Goal: Task Accomplishment & Management: Manage account settings

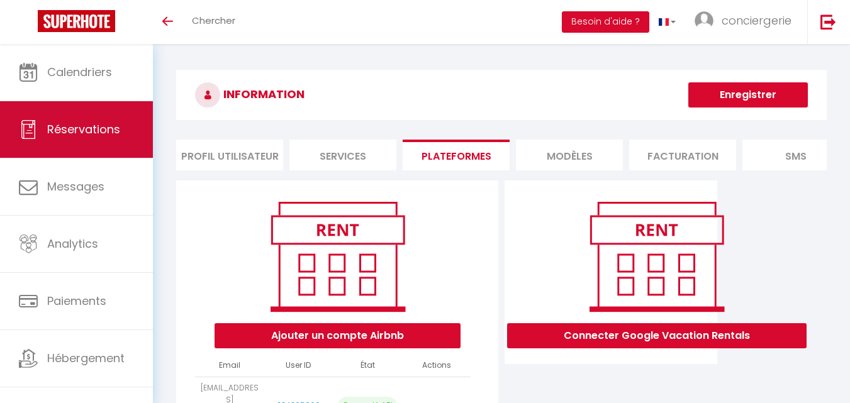
click at [103, 141] on link "Réservations" at bounding box center [76, 129] width 153 height 57
select select "not_cancelled"
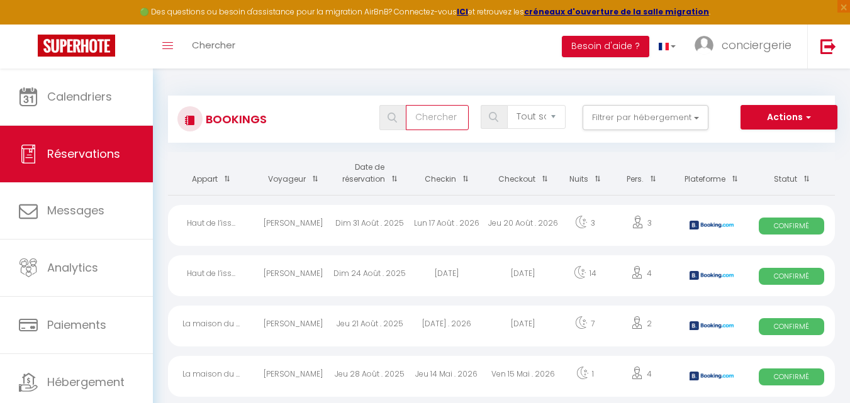
click at [440, 121] on input "text" at bounding box center [437, 117] width 63 height 25
type input "ti laouen"
drag, startPoint x: 458, startPoint y: 120, endPoint x: 381, endPoint y: 101, distance: 79.1
click at [381, 101] on div "Bookings ti laouen Tous les statuts Annulé Confirmé Non Confirmé Tout sauf annu…" at bounding box center [501, 119] width 667 height 47
checkbox input "false"
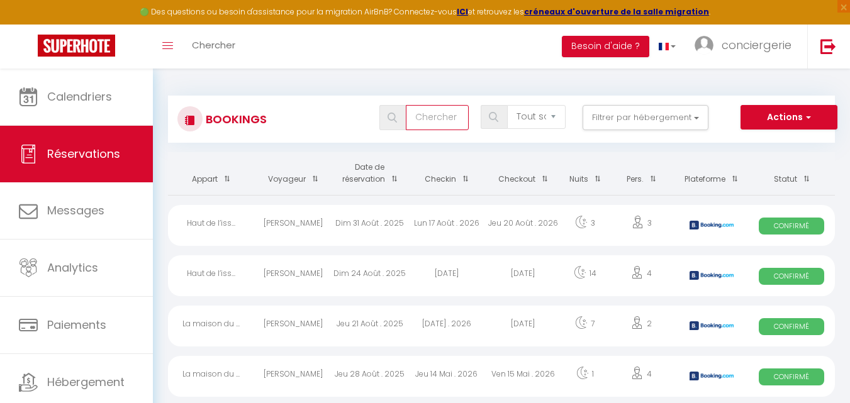
checkbox input "false"
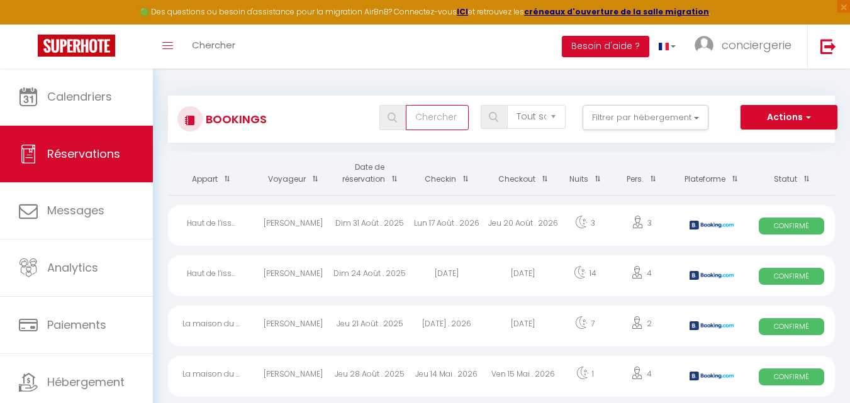
checkbox input "false"
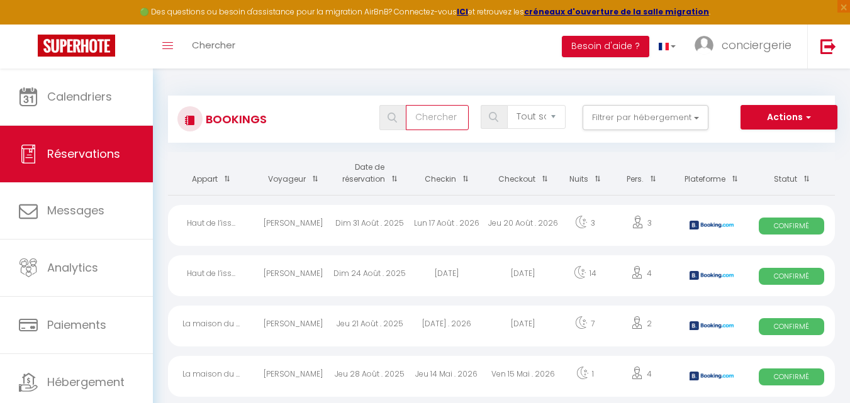
checkbox input "false"
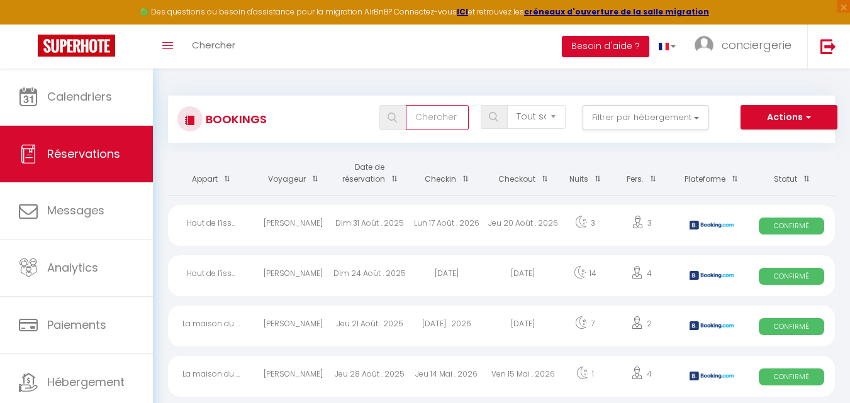
checkbox input "false"
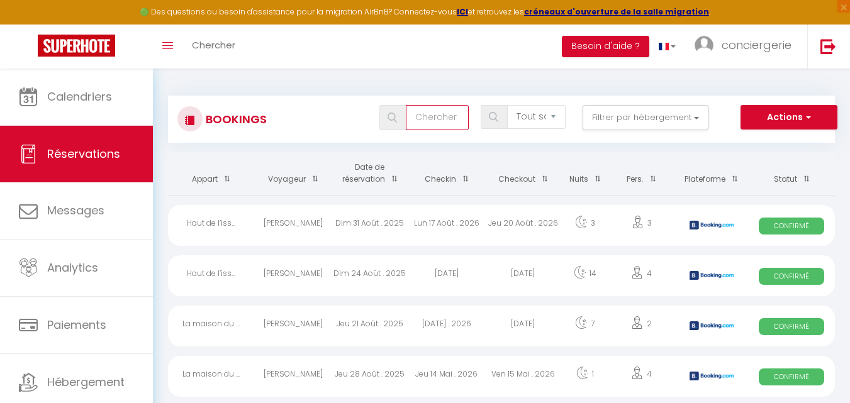
checkbox input "false"
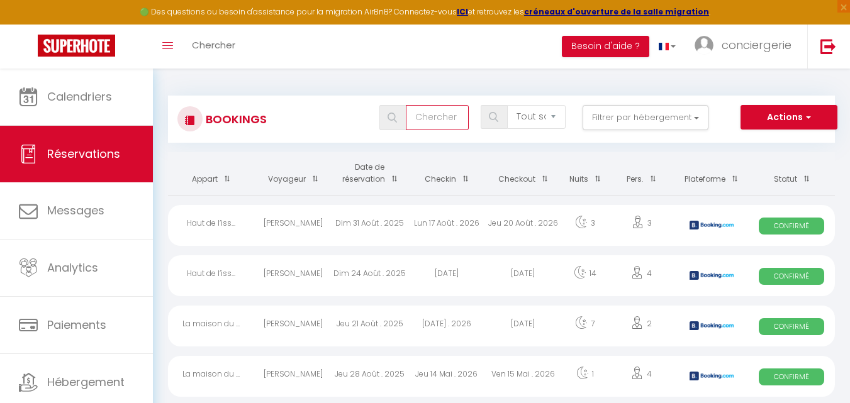
checkbox input "false"
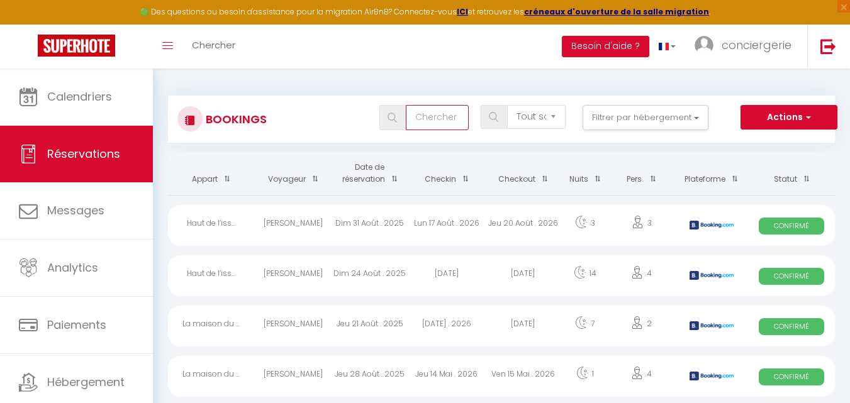
checkbox input "false"
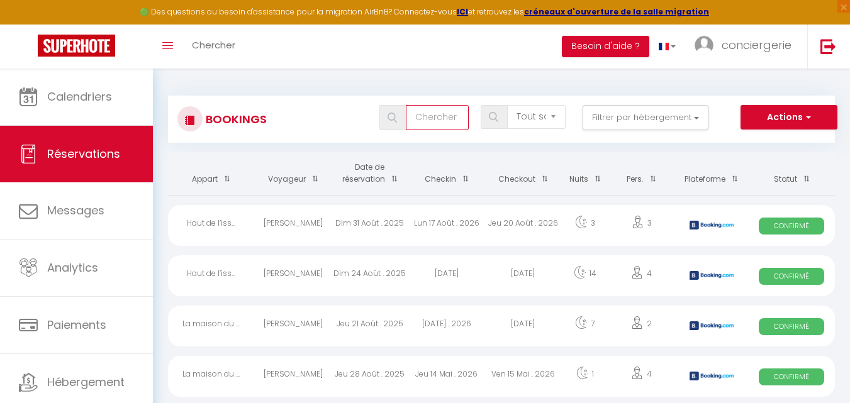
checkbox input "false"
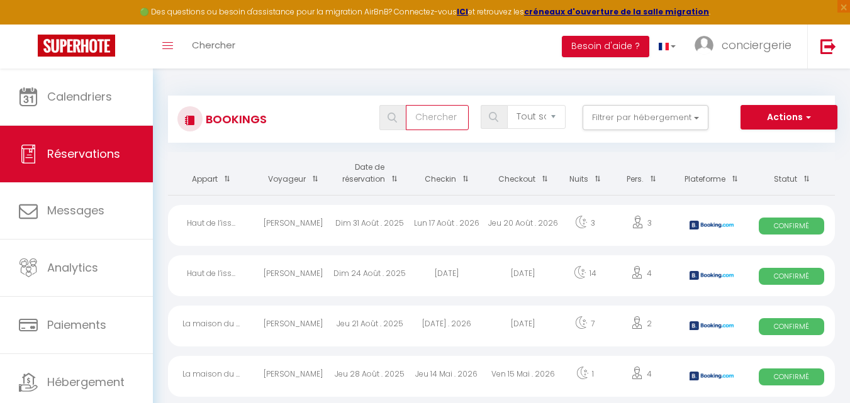
checkbox input "false"
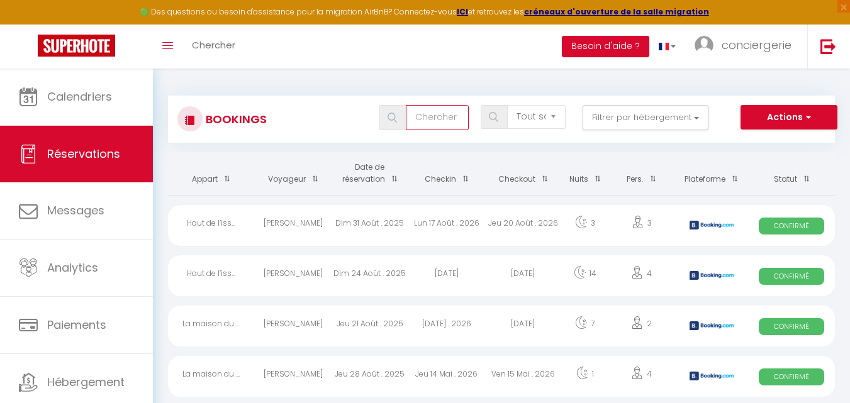
checkbox input "false"
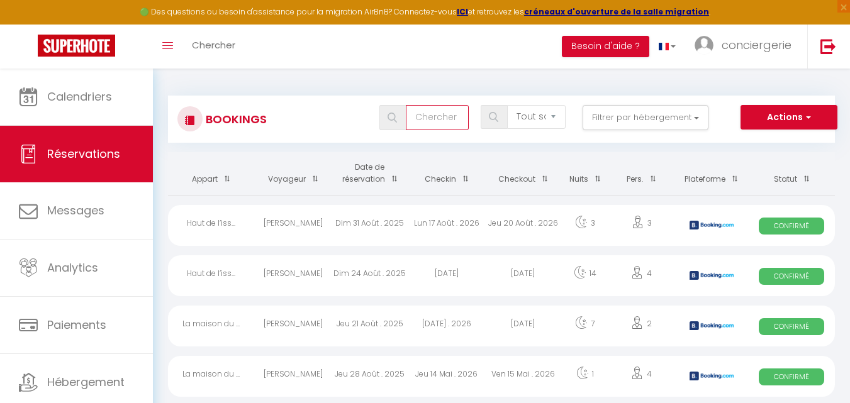
checkbox input "false"
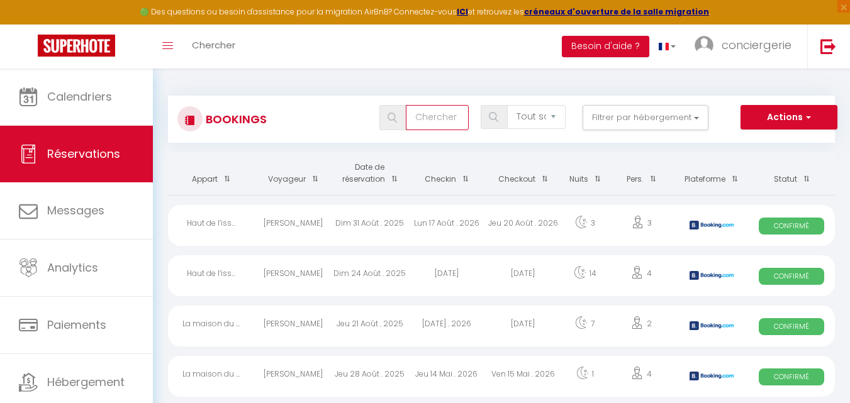
checkbox input "false"
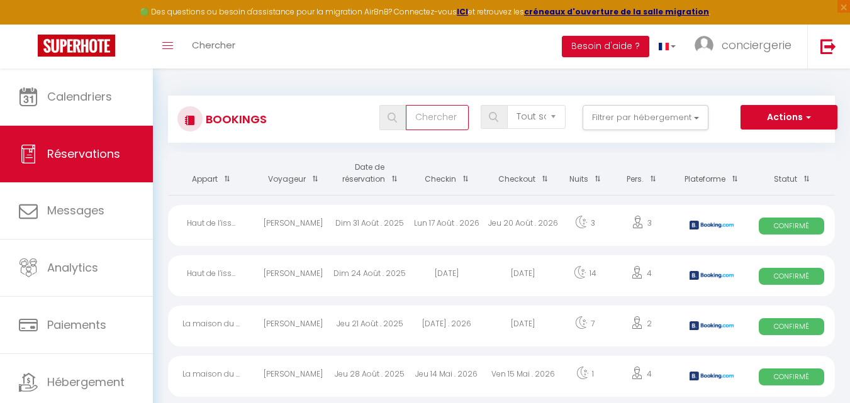
checkbox input "false"
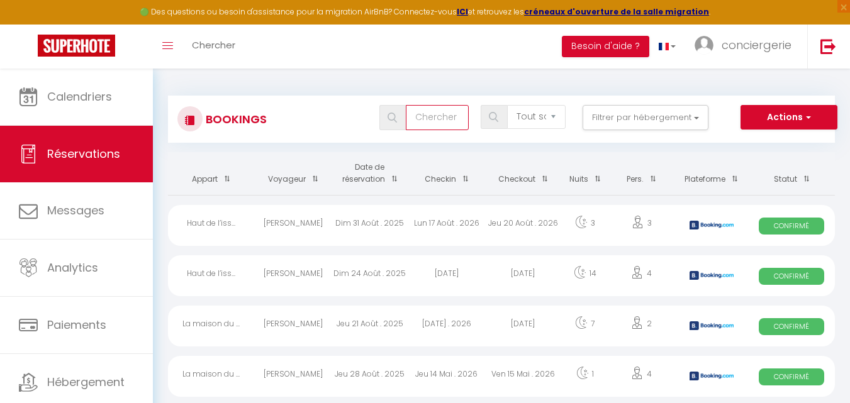
checkbox input "false"
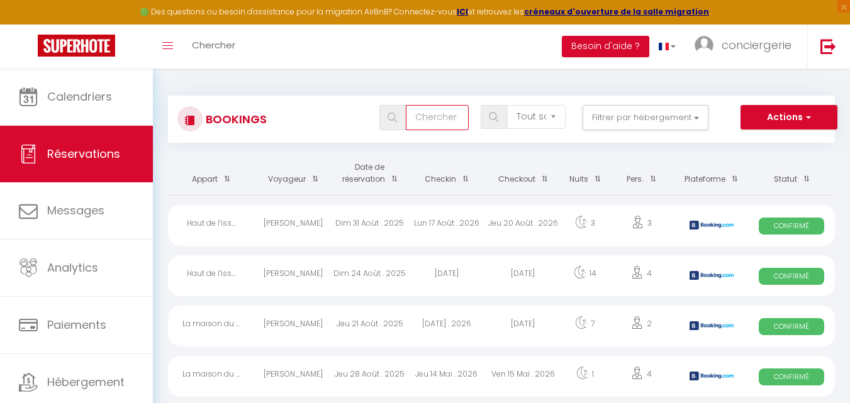
checkbox input "false"
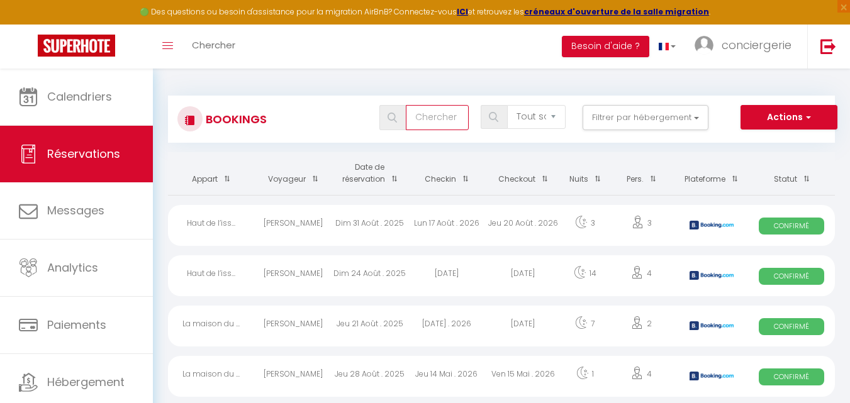
checkbox input "false"
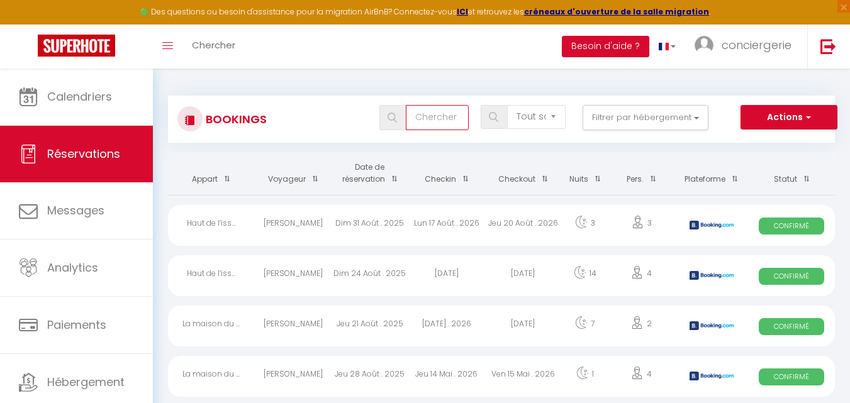
checkbox input "false"
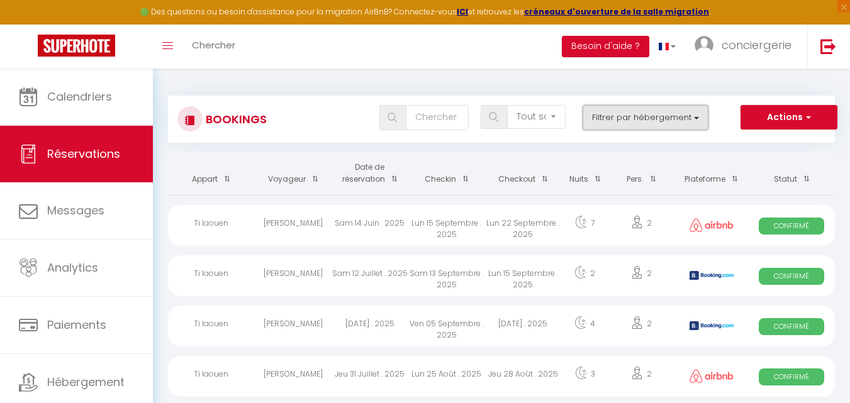
click at [659, 109] on button "Filtrer par hébergement" at bounding box center [646, 117] width 126 height 25
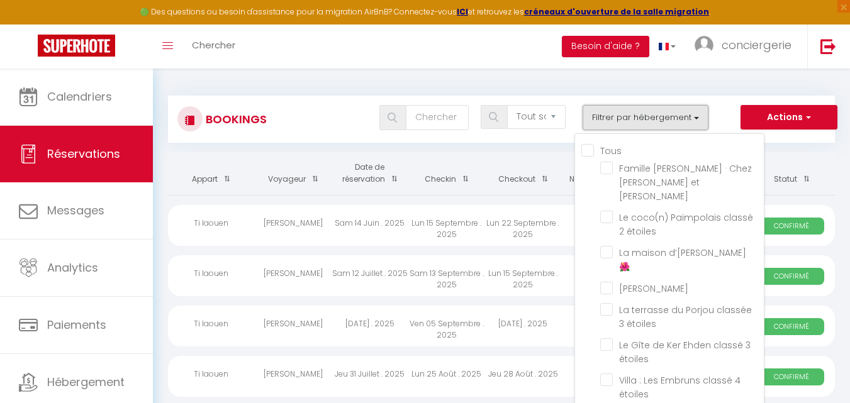
checkbox input "false"
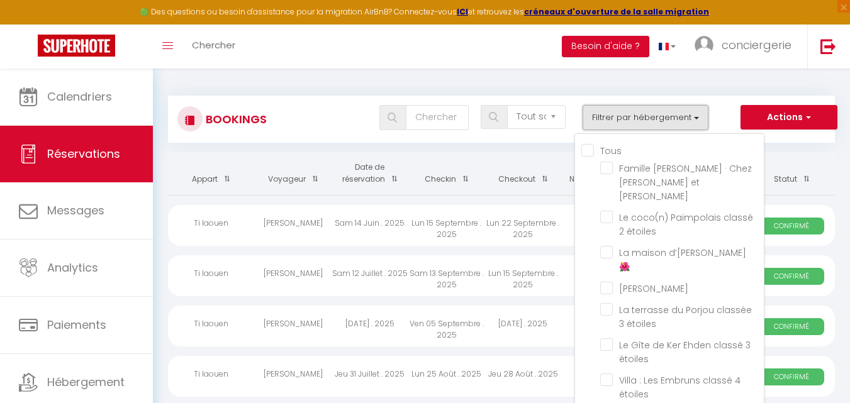
checkbox input "false"
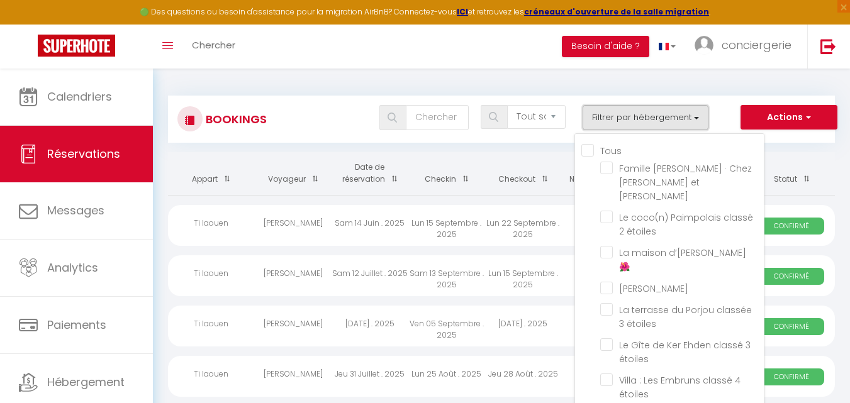
checkbox input "false"
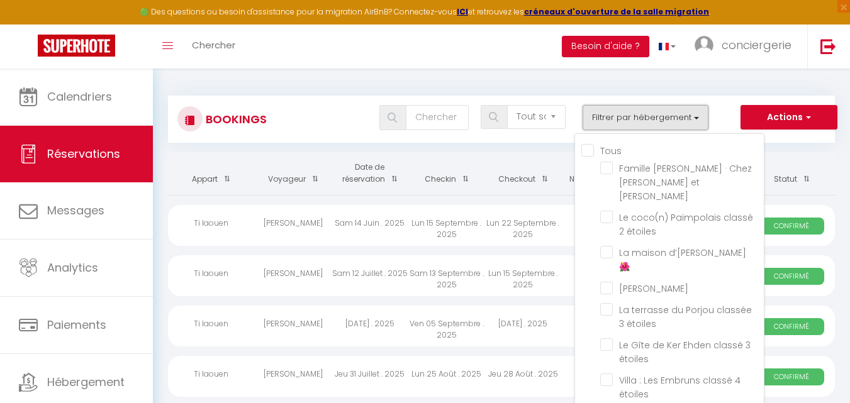
checkbox input "false"
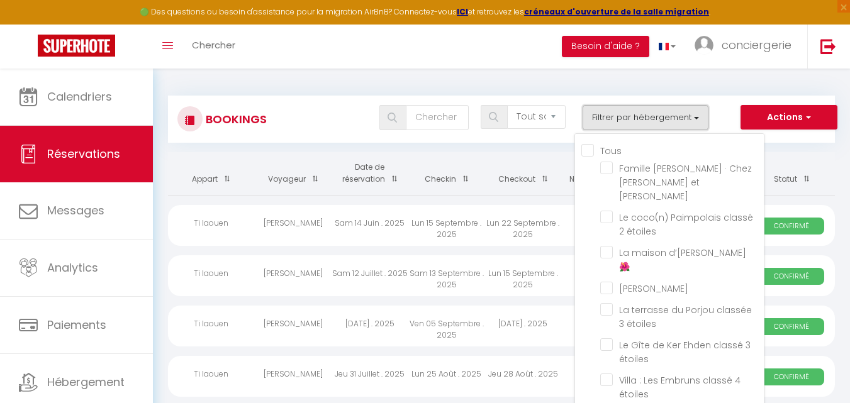
checkbox input "false"
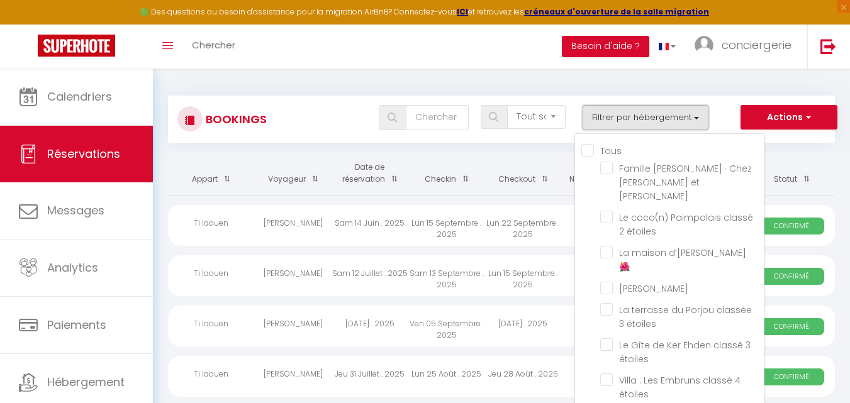
checkbox input "false"
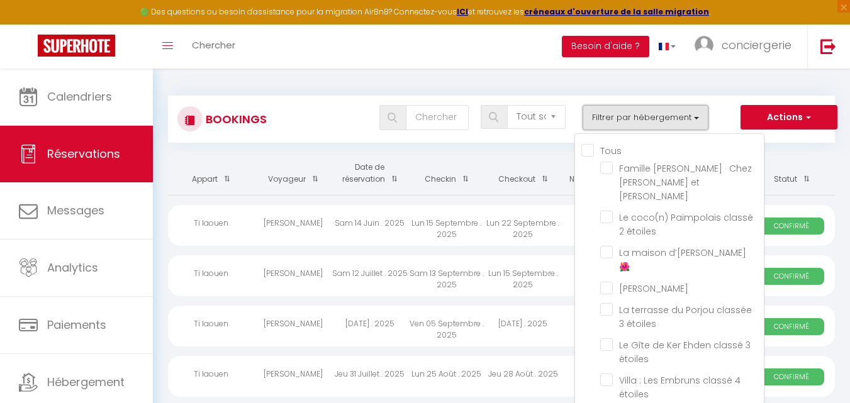
checkbox input "false"
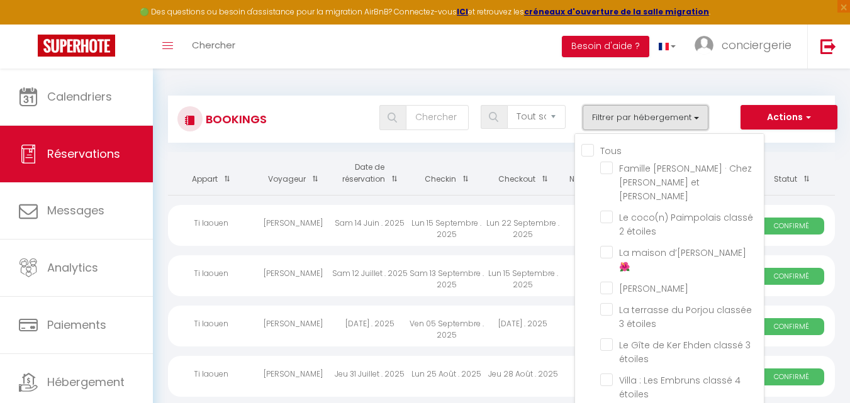
checkbox input "false"
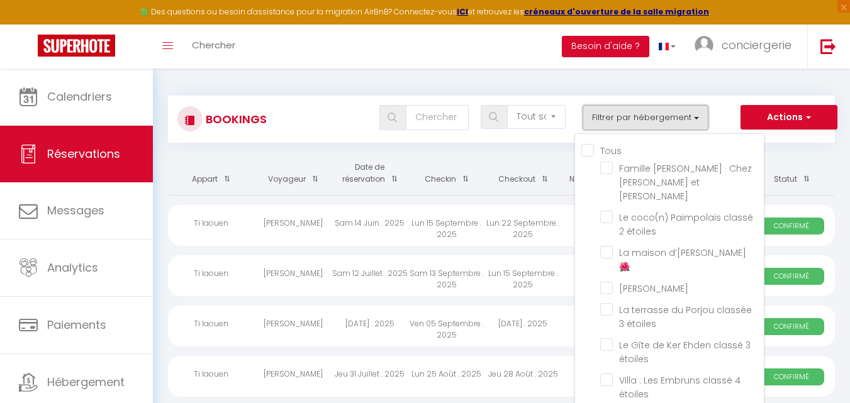
checkbox input "false"
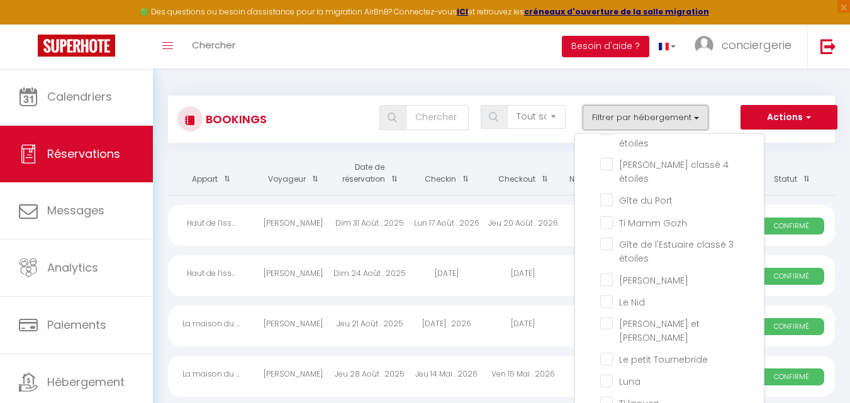
scroll to position [300, 0]
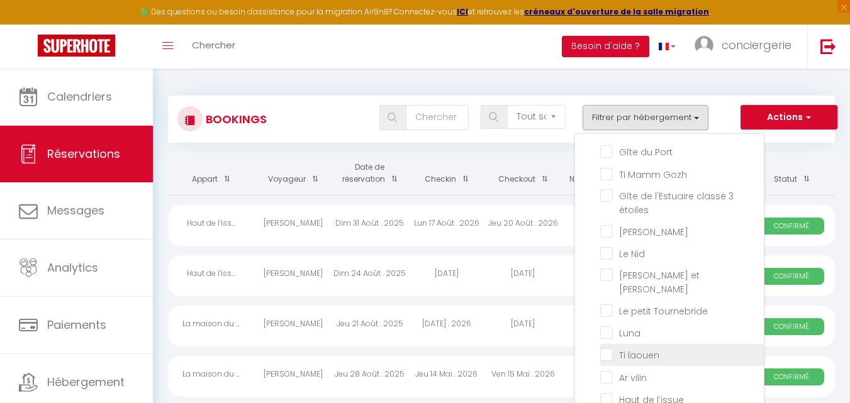
click at [606, 348] on input "Ti laouen" at bounding box center [682, 354] width 164 height 13
checkbox input "true"
checkbox input "false"
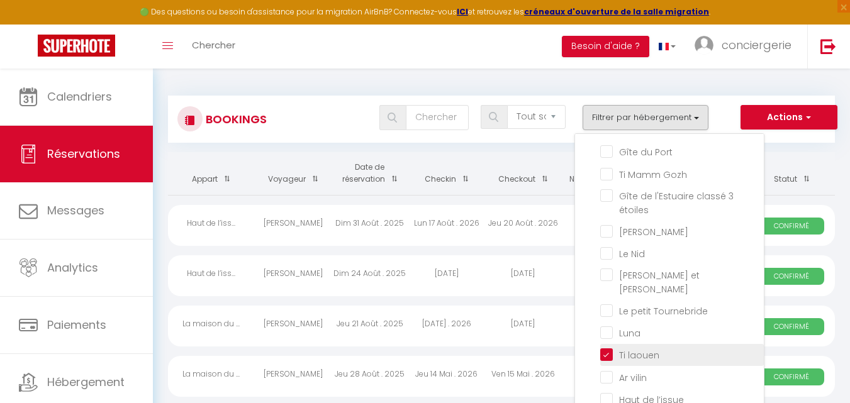
checkbox input "false"
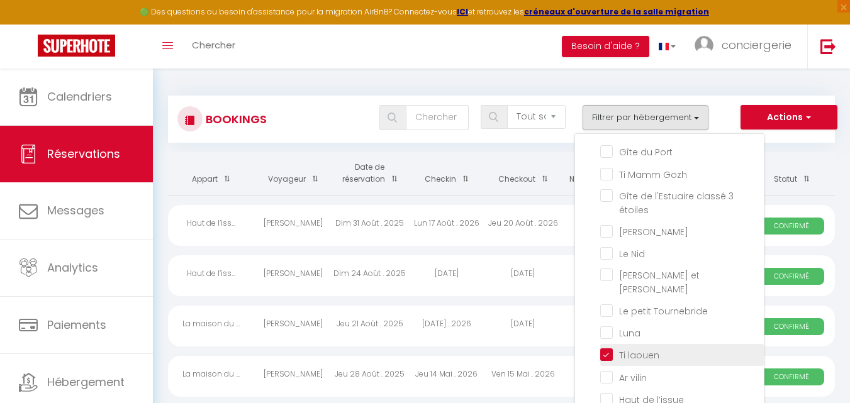
checkbox input "false"
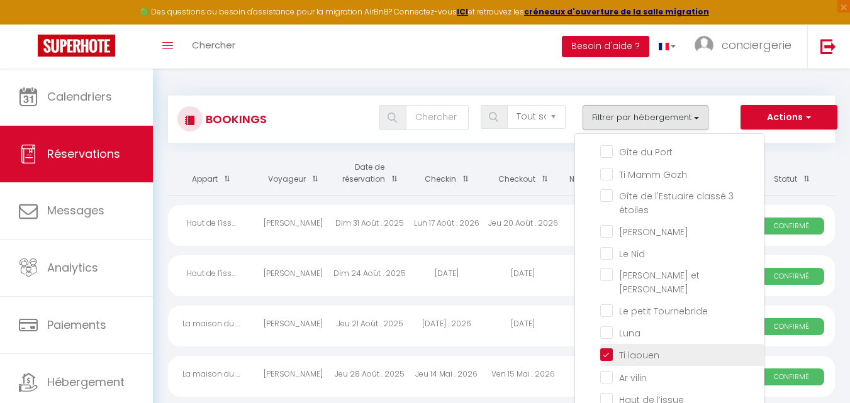
checkbox input "false"
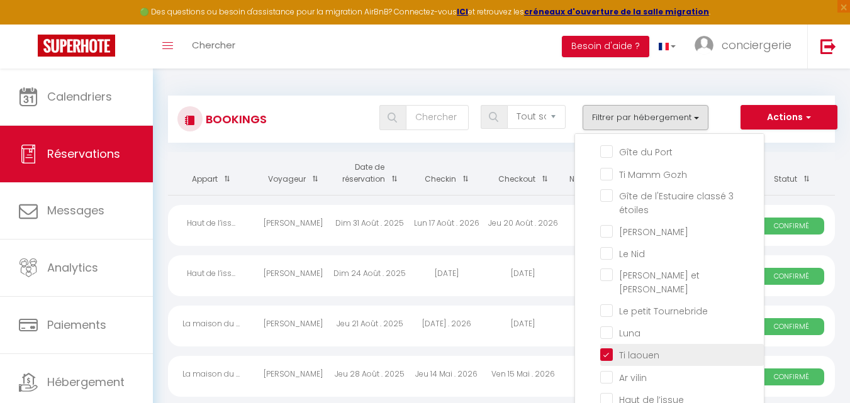
checkbox input "false"
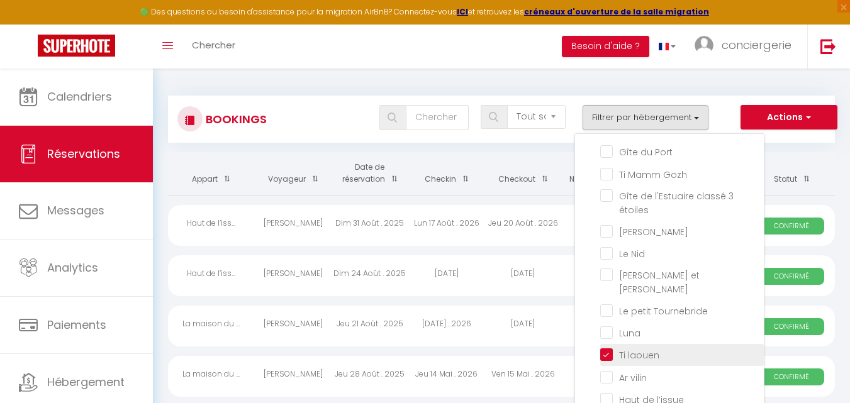
checkbox input "false"
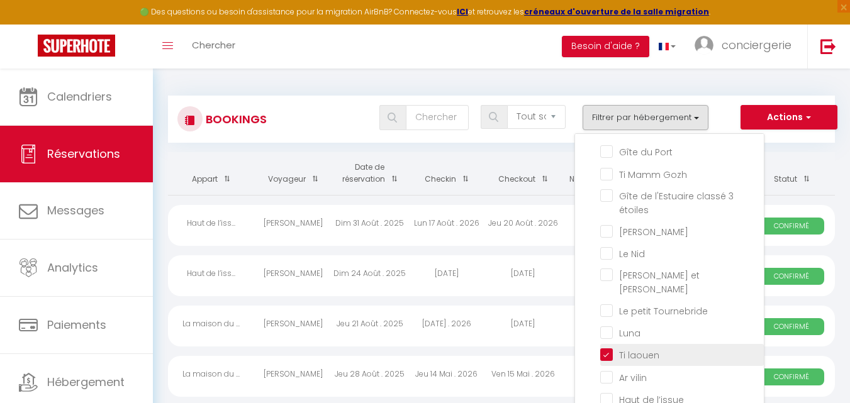
checkbox input "false"
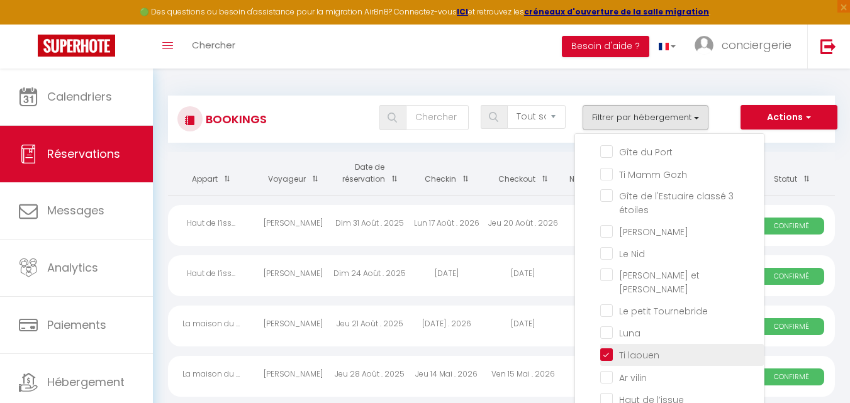
checkbox input "false"
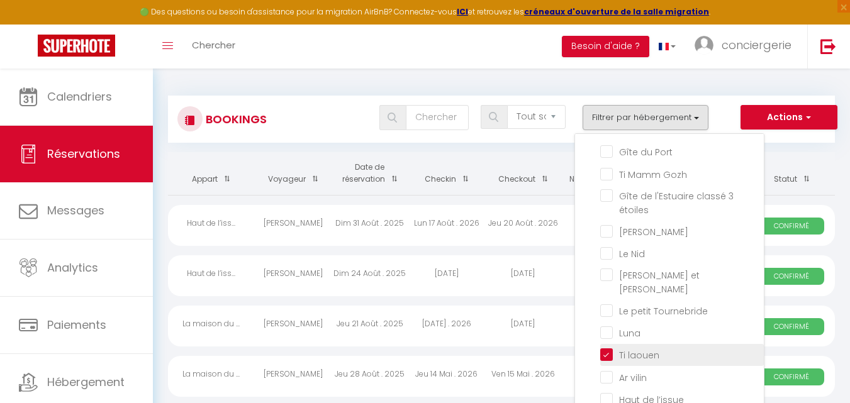
checkbox input "false"
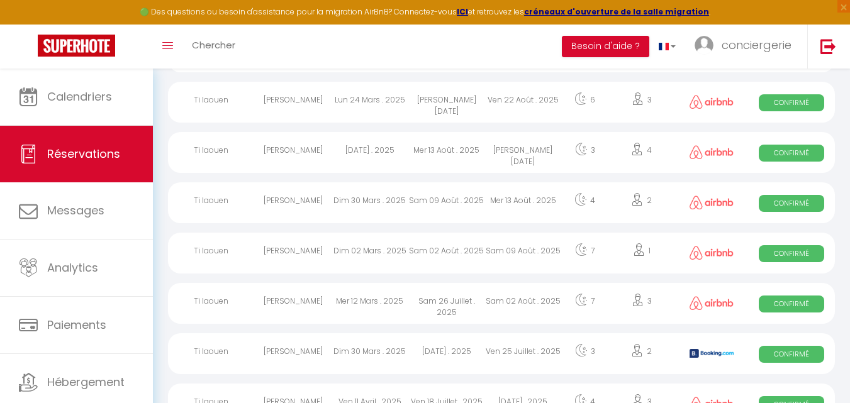
scroll to position [329, 0]
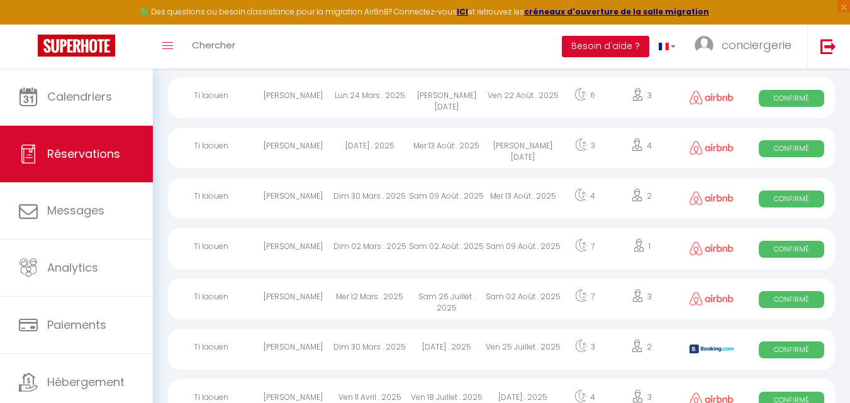
click at [427, 350] on div "Mar 22 Juillet . 2025" at bounding box center [446, 349] width 77 height 41
select select "OK"
select select "0"
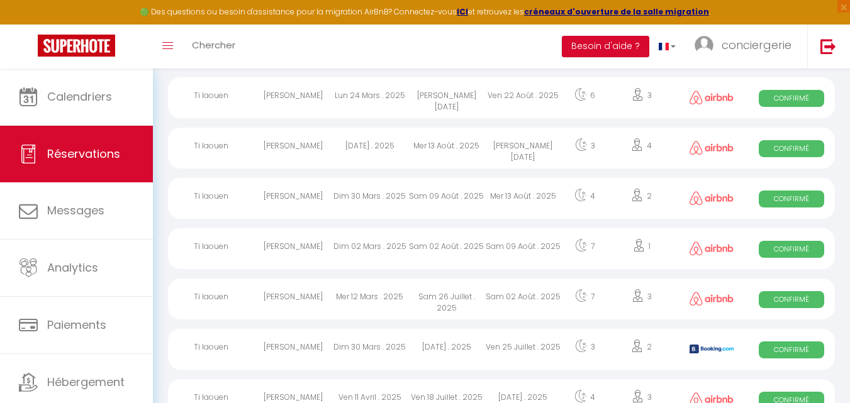
select select "1"
select select
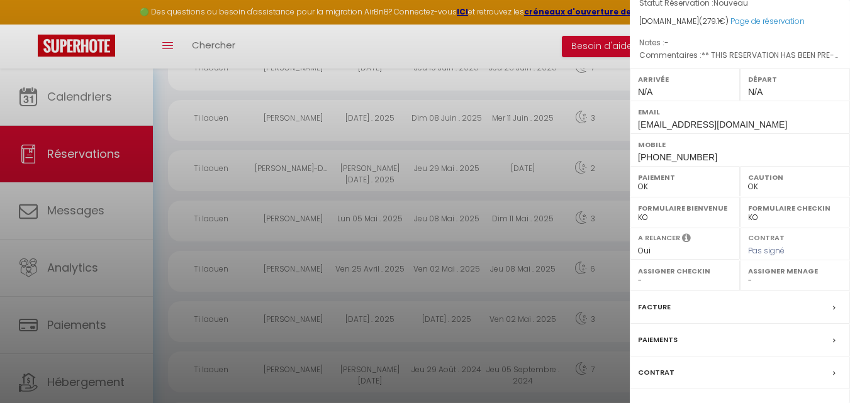
scroll to position [202, 0]
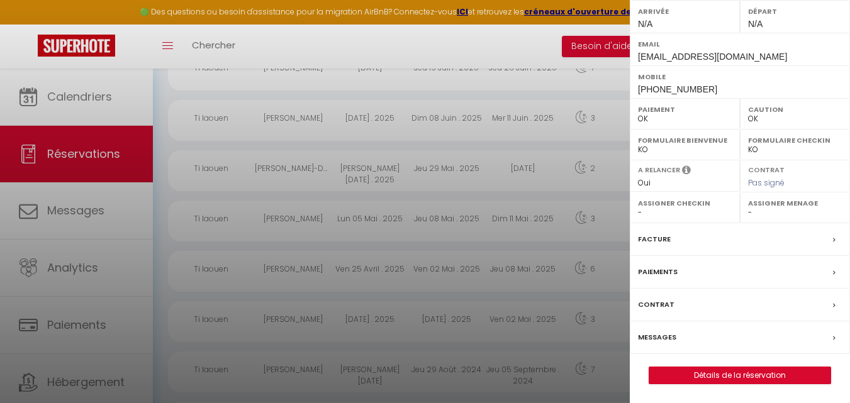
click at [833, 244] on icon at bounding box center [834, 241] width 3 height 8
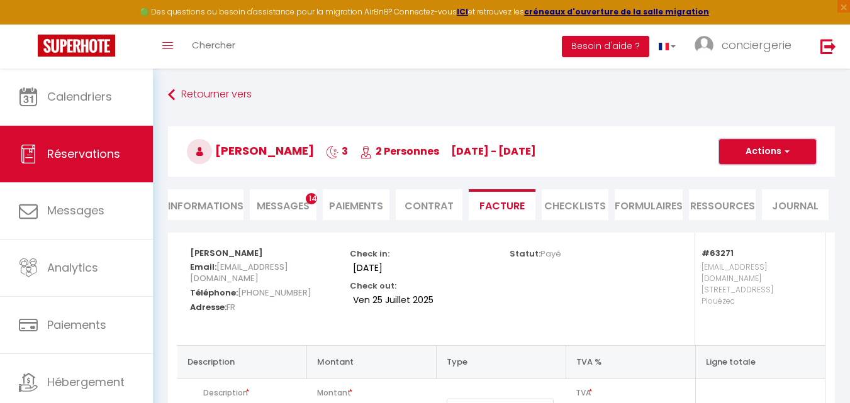
click at [773, 161] on button "Actions" at bounding box center [767, 151] width 97 height 25
click at [773, 212] on link "Envoyer la facture" at bounding box center [758, 212] width 106 height 16
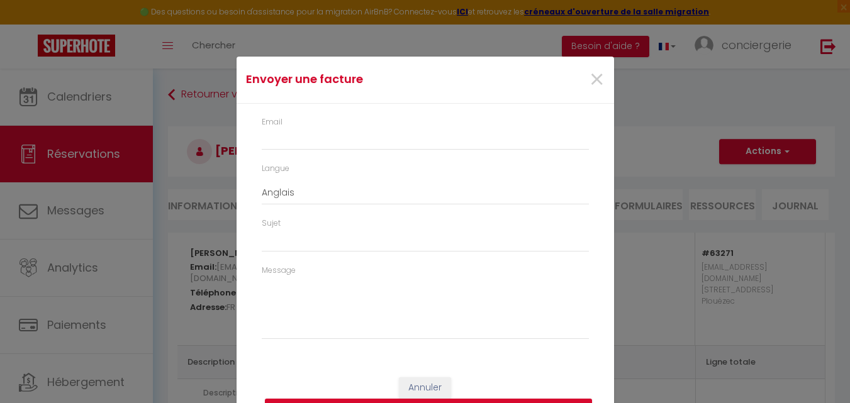
type input "glemar.805454@guest.booking.com"
select select "fr"
type input "Votre facture 5413062 - Ti laouen"
type textarea "Bonjour, Voici le lien pour télécharger votre facture : https://superhote.com/a…"
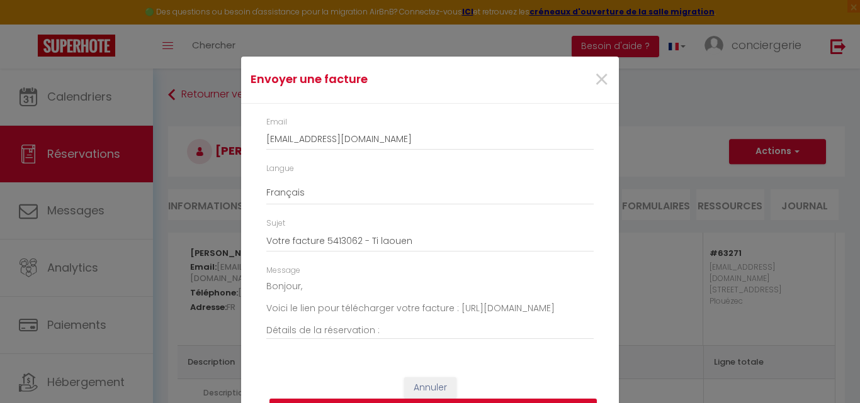
scroll to position [31, 0]
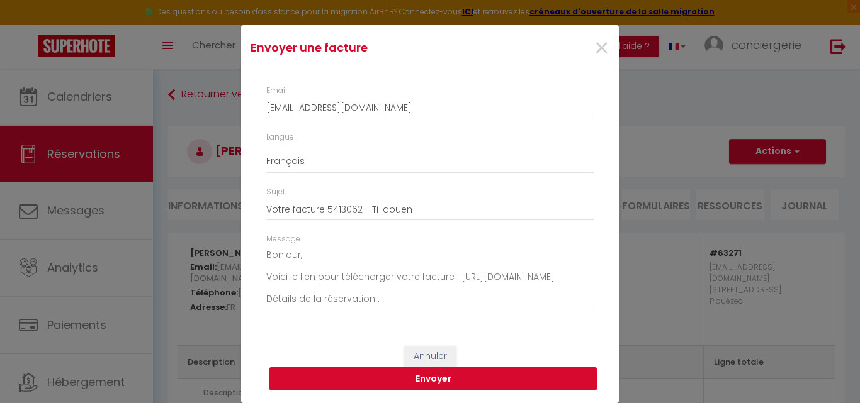
click at [423, 373] on button "Envoyer" at bounding box center [432, 379] width 327 height 24
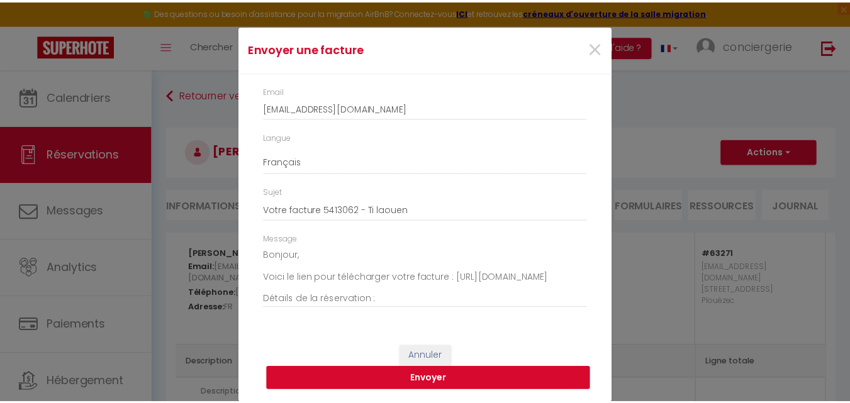
scroll to position [16, 0]
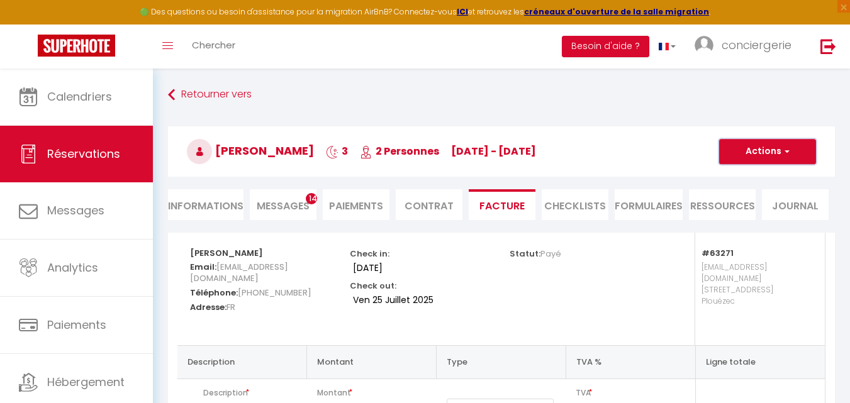
click at [763, 146] on button "Actions" at bounding box center [767, 151] width 97 height 25
click at [754, 197] on link "Aperçu et éditer" at bounding box center [758, 196] width 106 height 16
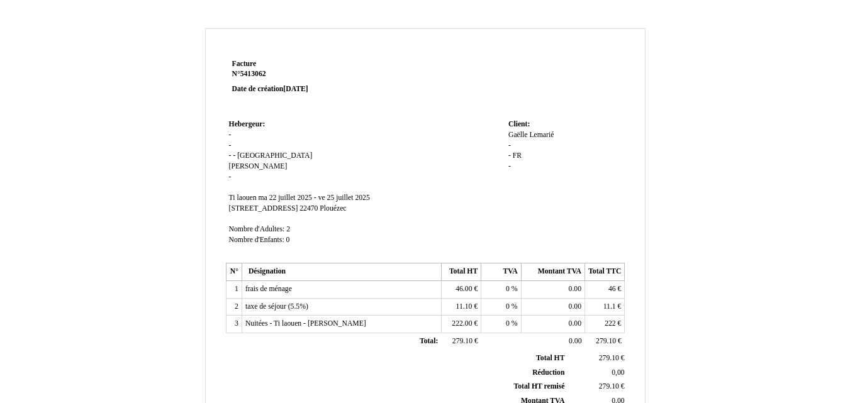
scroll to position [356, 0]
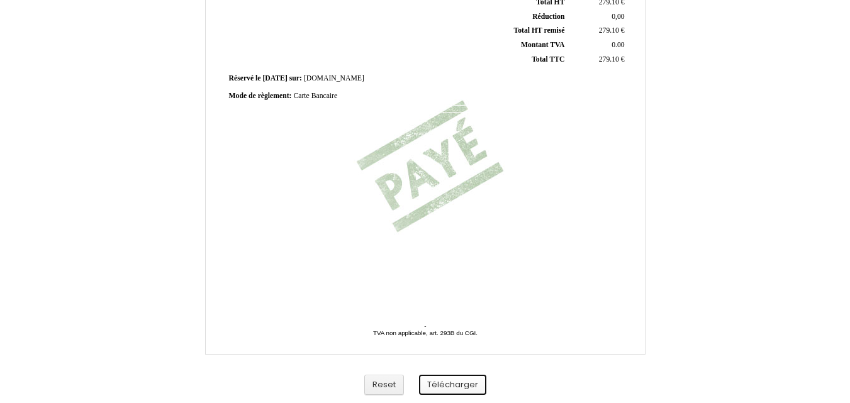
click at [451, 391] on button "Télécharger" at bounding box center [452, 385] width 67 height 21
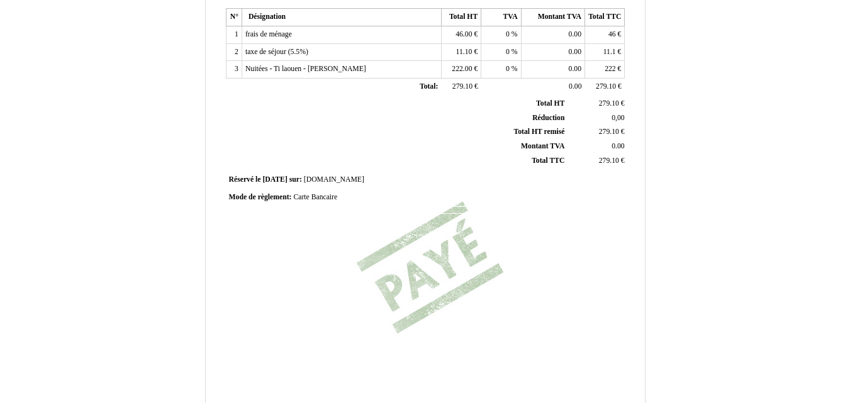
scroll to position [0, 0]
